Goal: Information Seeking & Learning: Learn about a topic

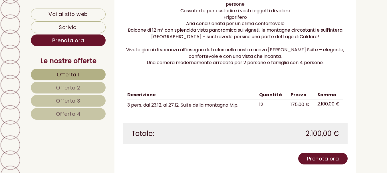
scroll to position [620, 0]
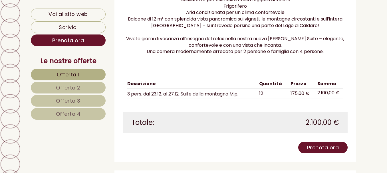
click at [70, 87] on span "Offerta 2" at bounding box center [68, 87] width 25 height 7
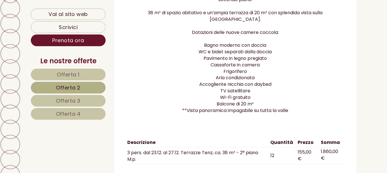
scroll to position [553, 0]
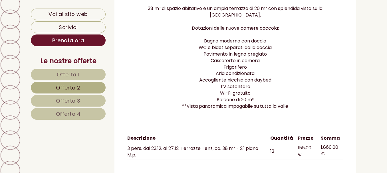
click at [65, 101] on span "Offerta 3" at bounding box center [68, 100] width 25 height 7
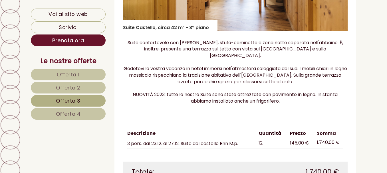
scroll to position [497, 0]
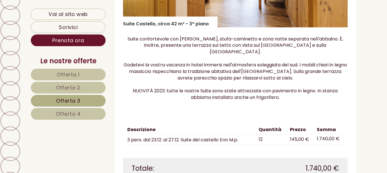
click at [67, 115] on span "Offerta 4" at bounding box center [68, 114] width 25 height 7
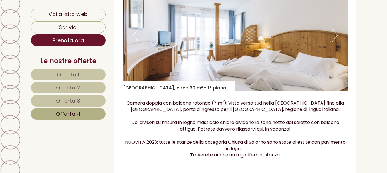
scroll to position [416, 0]
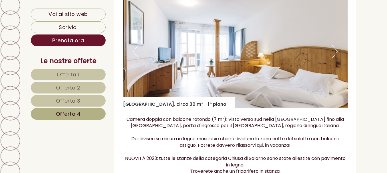
click at [338, 49] on button "Next" at bounding box center [335, 52] width 6 height 14
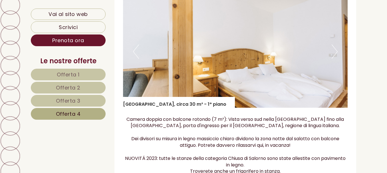
click at [338, 49] on button "Next" at bounding box center [335, 52] width 6 height 14
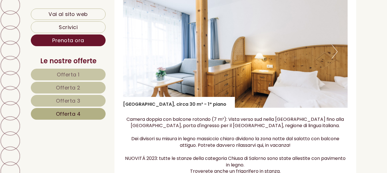
click at [338, 49] on button "Next" at bounding box center [335, 52] width 6 height 14
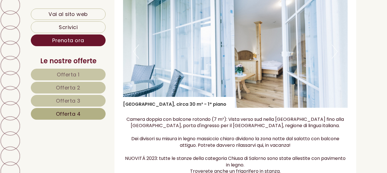
click at [338, 49] on button "Next" at bounding box center [335, 52] width 6 height 14
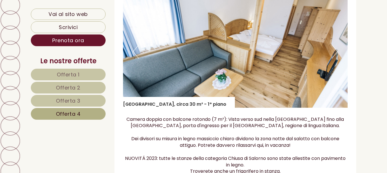
click at [338, 49] on button "Next" at bounding box center [335, 52] width 6 height 14
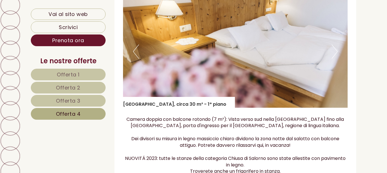
click at [338, 49] on button "Next" at bounding box center [335, 52] width 6 height 14
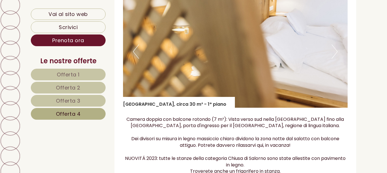
click at [338, 49] on button "Next" at bounding box center [335, 52] width 6 height 14
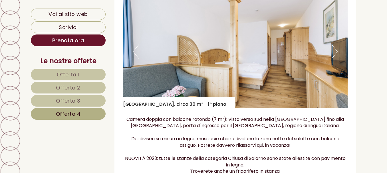
click at [338, 49] on button "Next" at bounding box center [335, 52] width 6 height 14
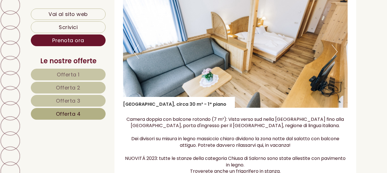
click at [338, 49] on button "Next" at bounding box center [335, 52] width 6 height 14
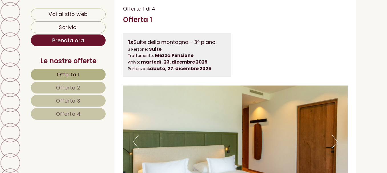
scroll to position [268, 0]
